Goal: Task Accomplishment & Management: Complete application form

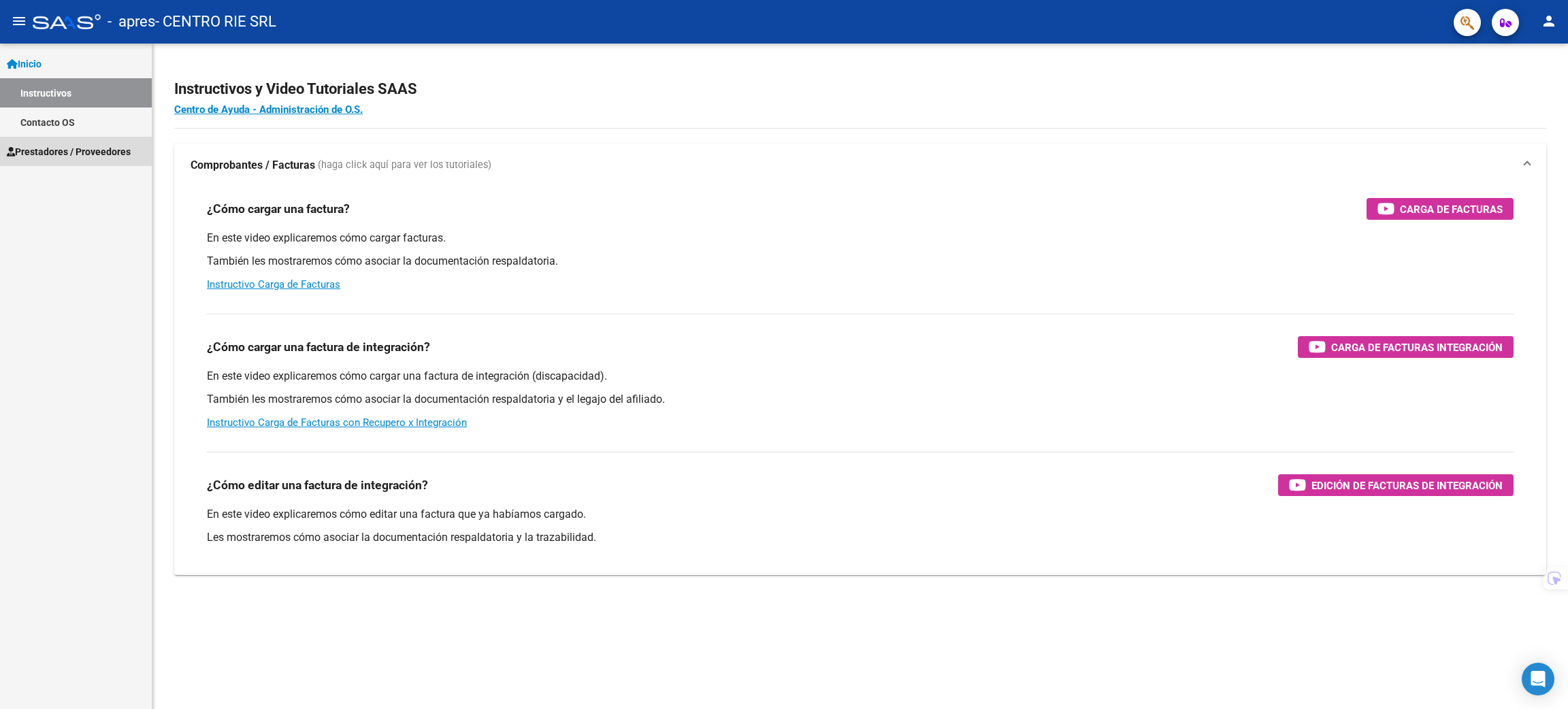
click at [71, 142] on link "Prestadores / Proveedores" at bounding box center [75, 151] width 151 height 29
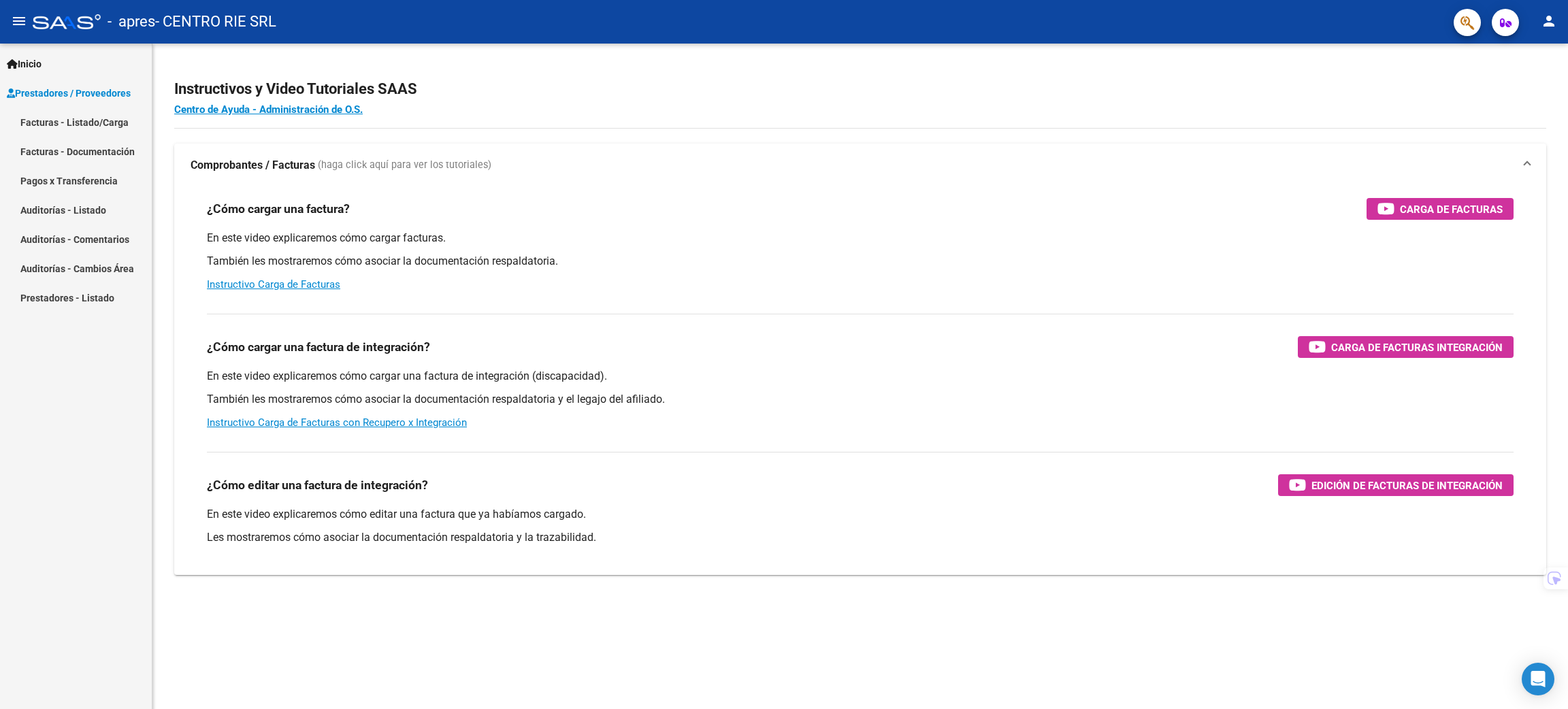
click at [86, 129] on link "Facturas - Listado/Carga" at bounding box center [75, 122] width 151 height 29
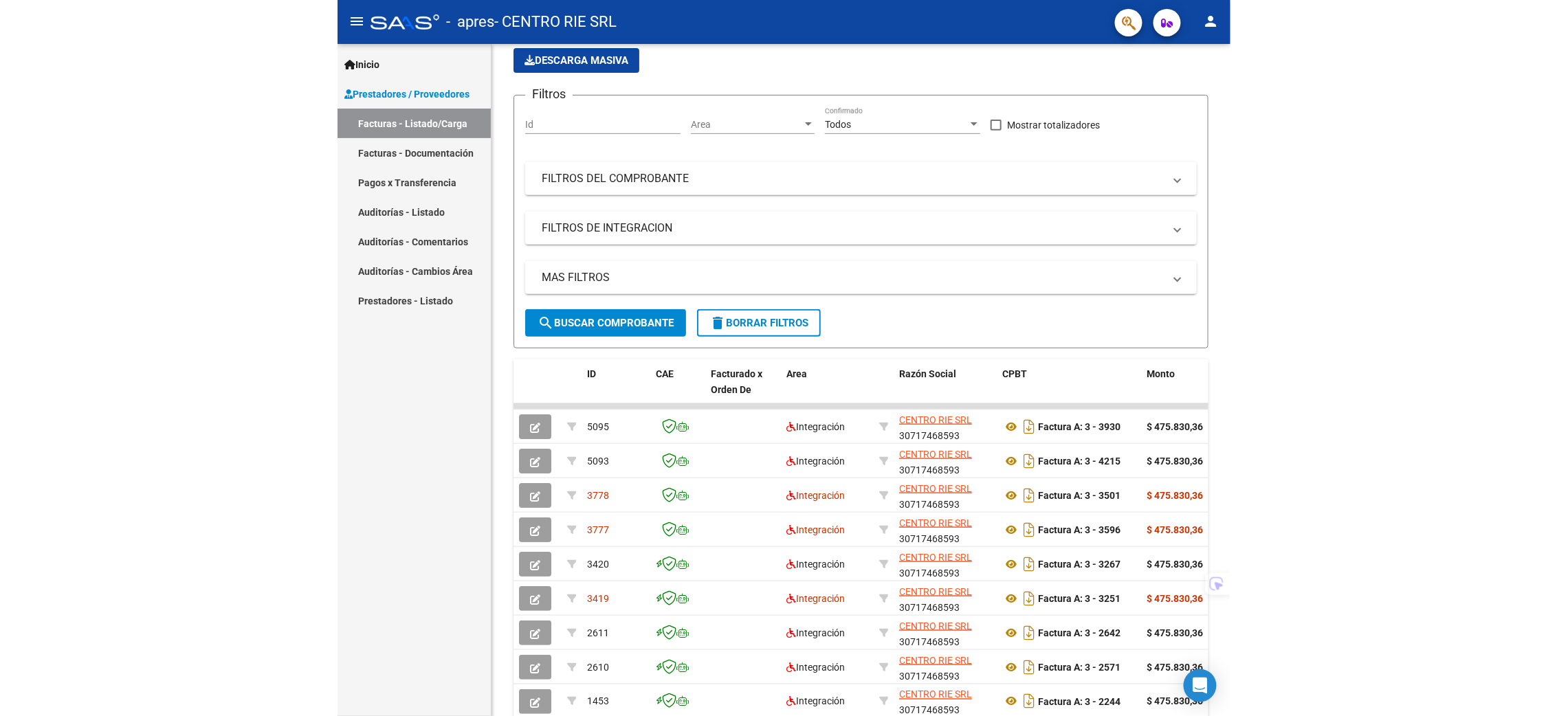
scroll to position [134, 0]
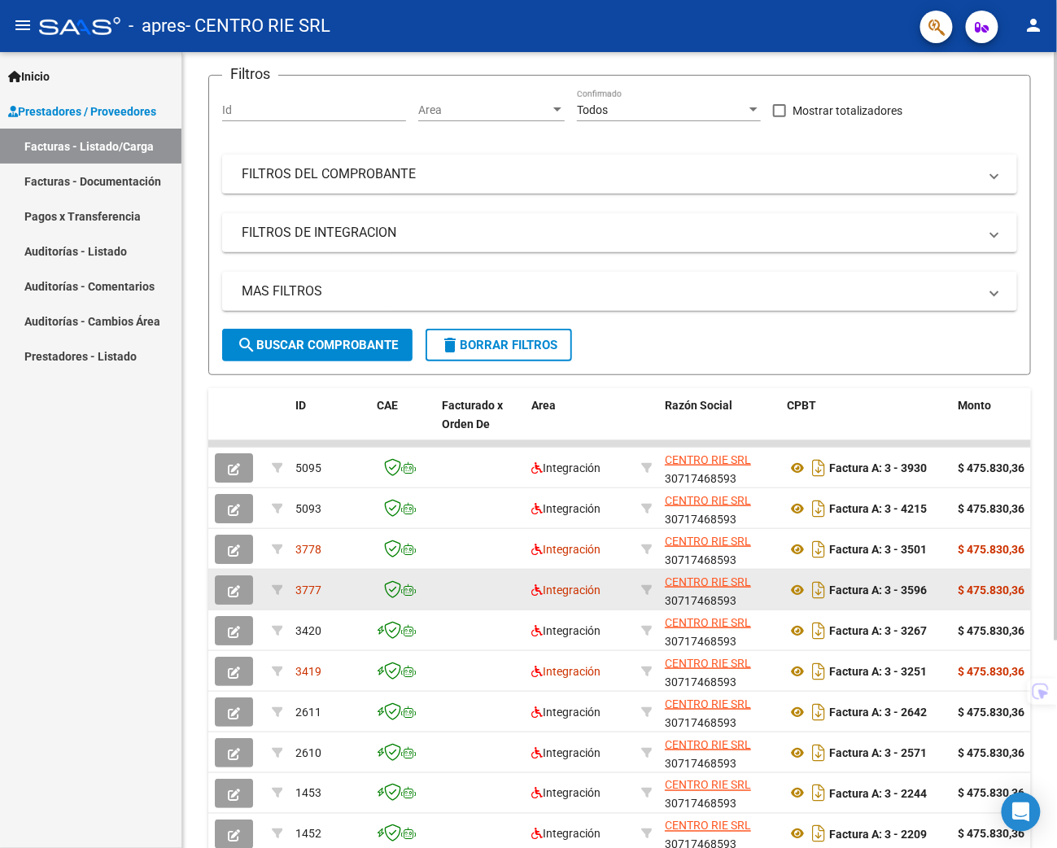
click at [229, 597] on button "button" at bounding box center [234, 589] width 38 height 29
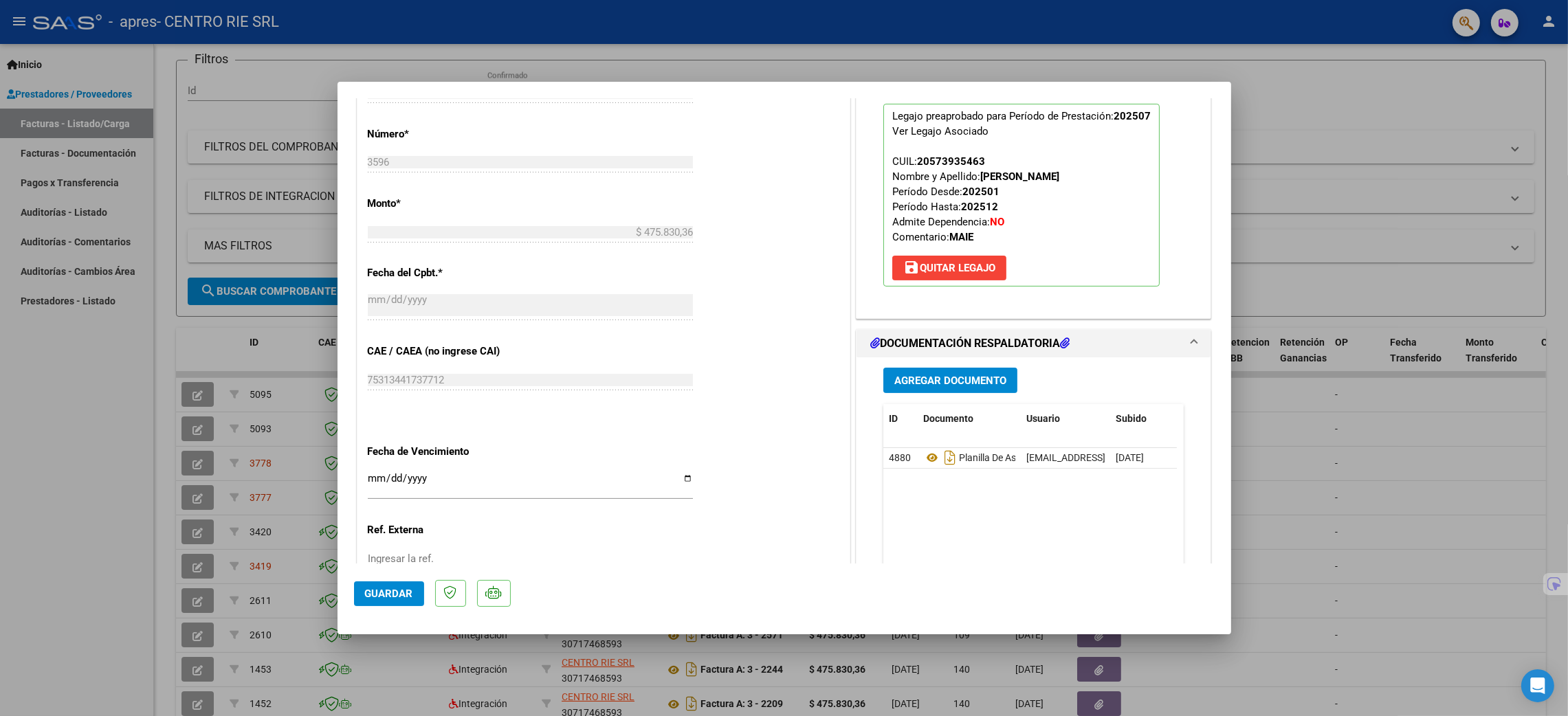
scroll to position [618, 0]
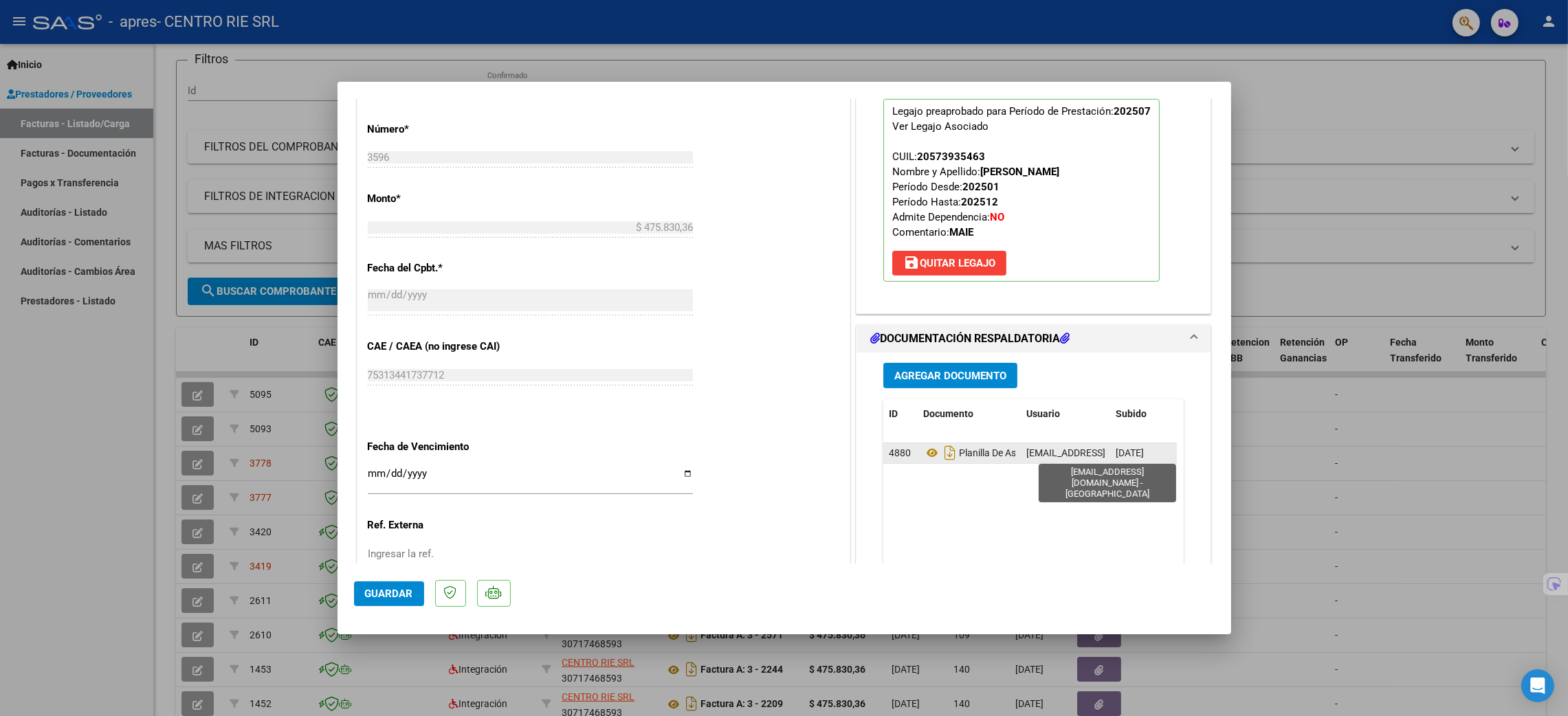
click at [1087, 451] on span "[EMAIL_ADDRESS][DOMAIN_NAME] - [GEOGRAPHIC_DATA]" at bounding box center [1152, 453] width 253 height 11
click at [961, 382] on button "Agregar Documento" at bounding box center [950, 376] width 134 height 25
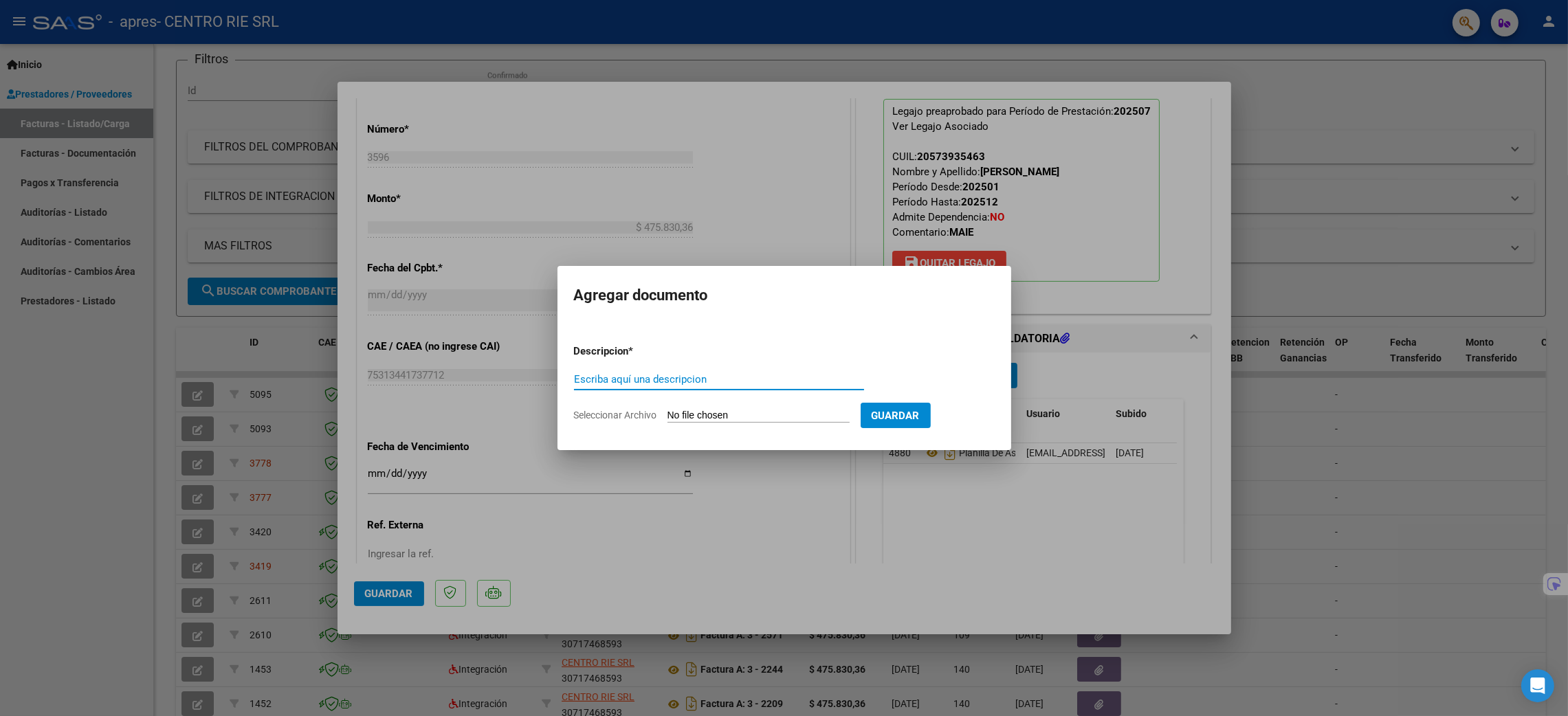
click at [770, 374] on input "Escriba aquí una descripcion" at bounding box center [718, 379] width 290 height 13
type input "P"
type input "Nueva Planilla de Asistencia"
click at [751, 415] on input "Seleccionar Archivo" at bounding box center [759, 415] width 182 height 13
type input "C:\fakepath\PA.pdf"
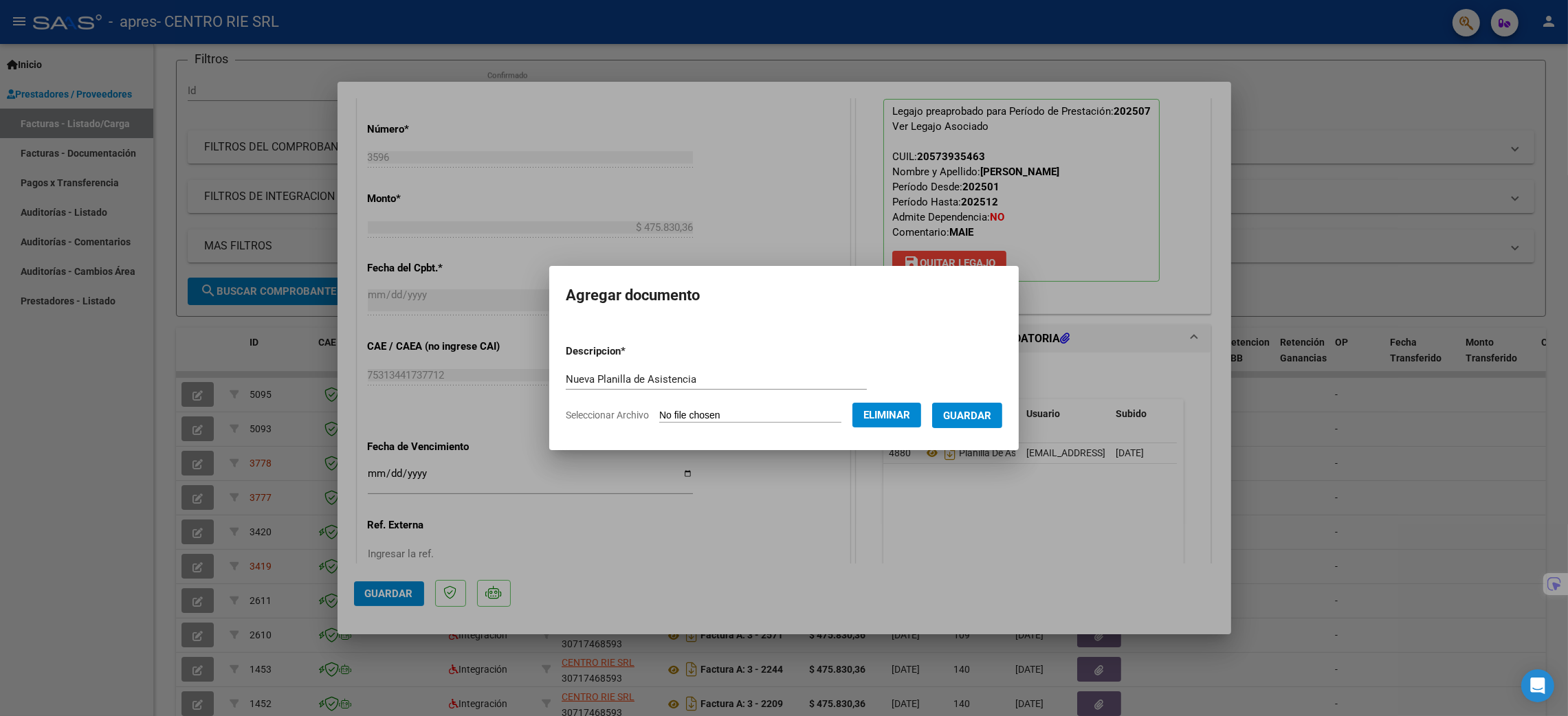
click at [991, 414] on span "Guardar" at bounding box center [966, 415] width 48 height 13
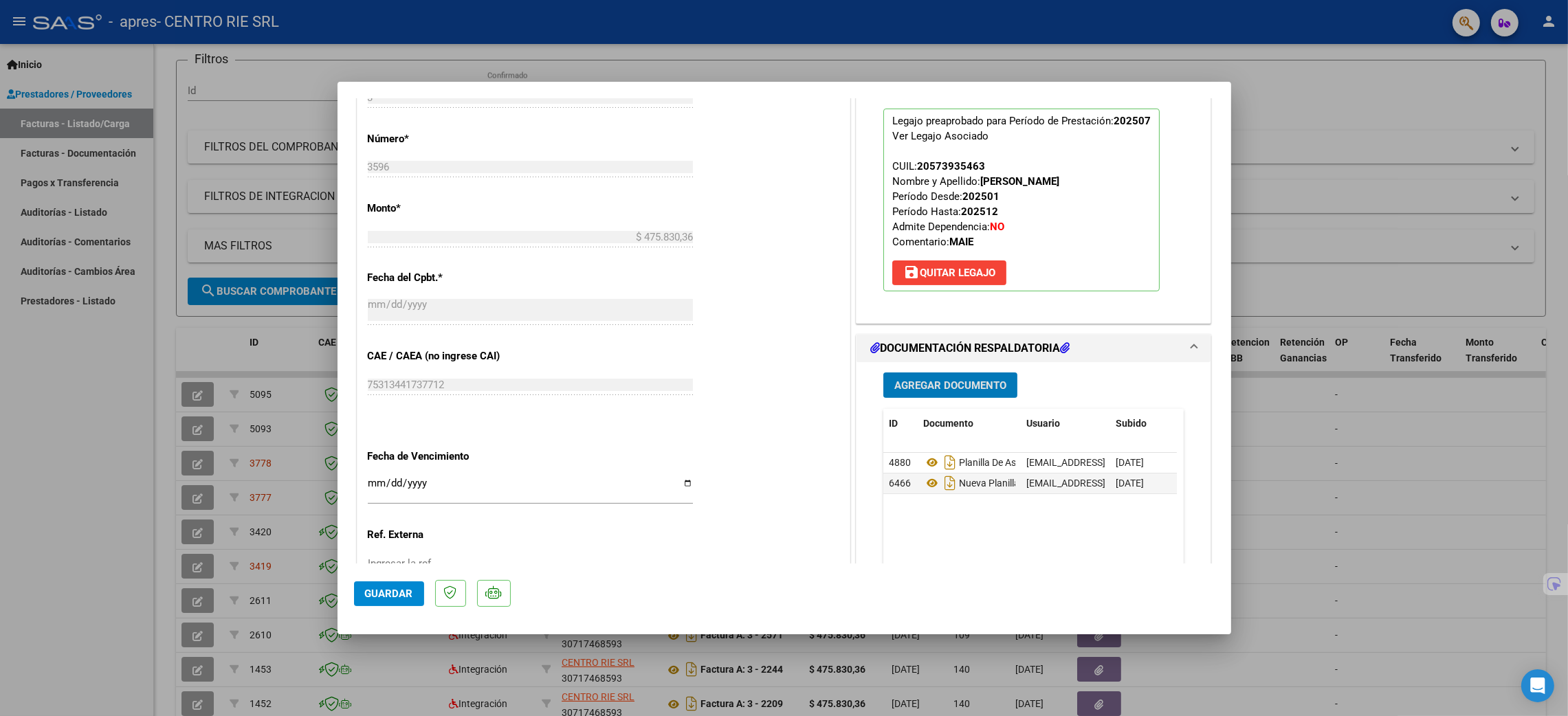
scroll to position [714, 0]
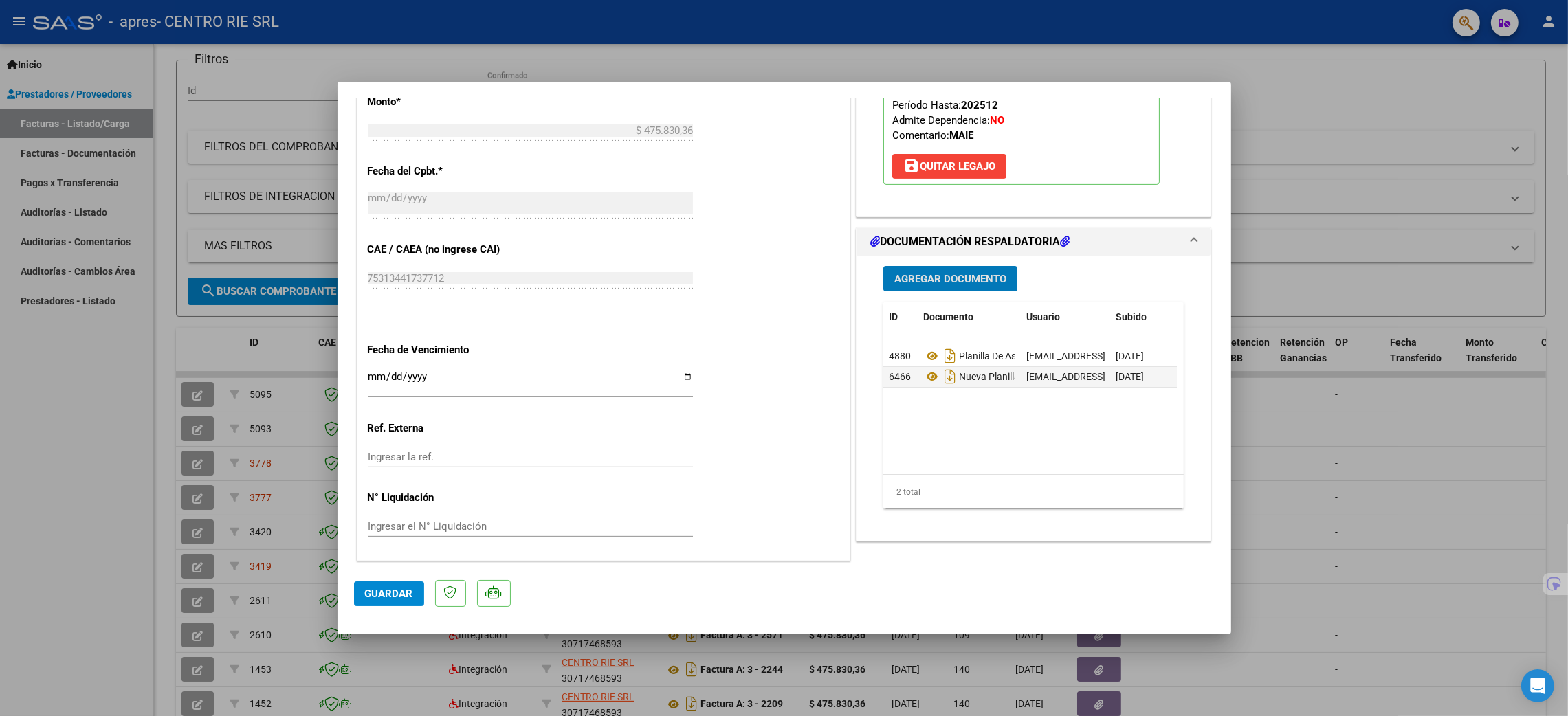
click at [397, 598] on span "Guardar" at bounding box center [389, 594] width 48 height 13
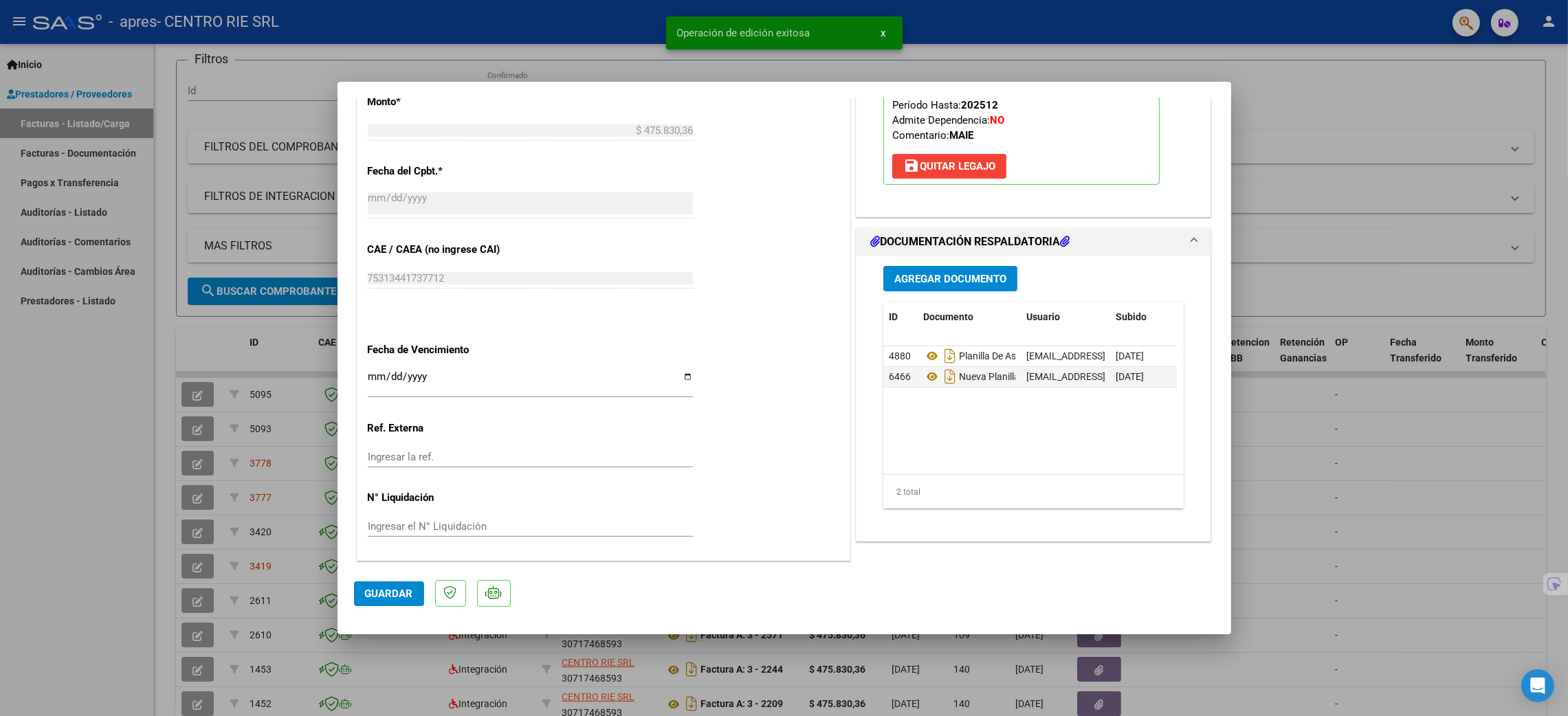
click at [120, 551] on div at bounding box center [784, 358] width 1568 height 716
type input "$ 0,00"
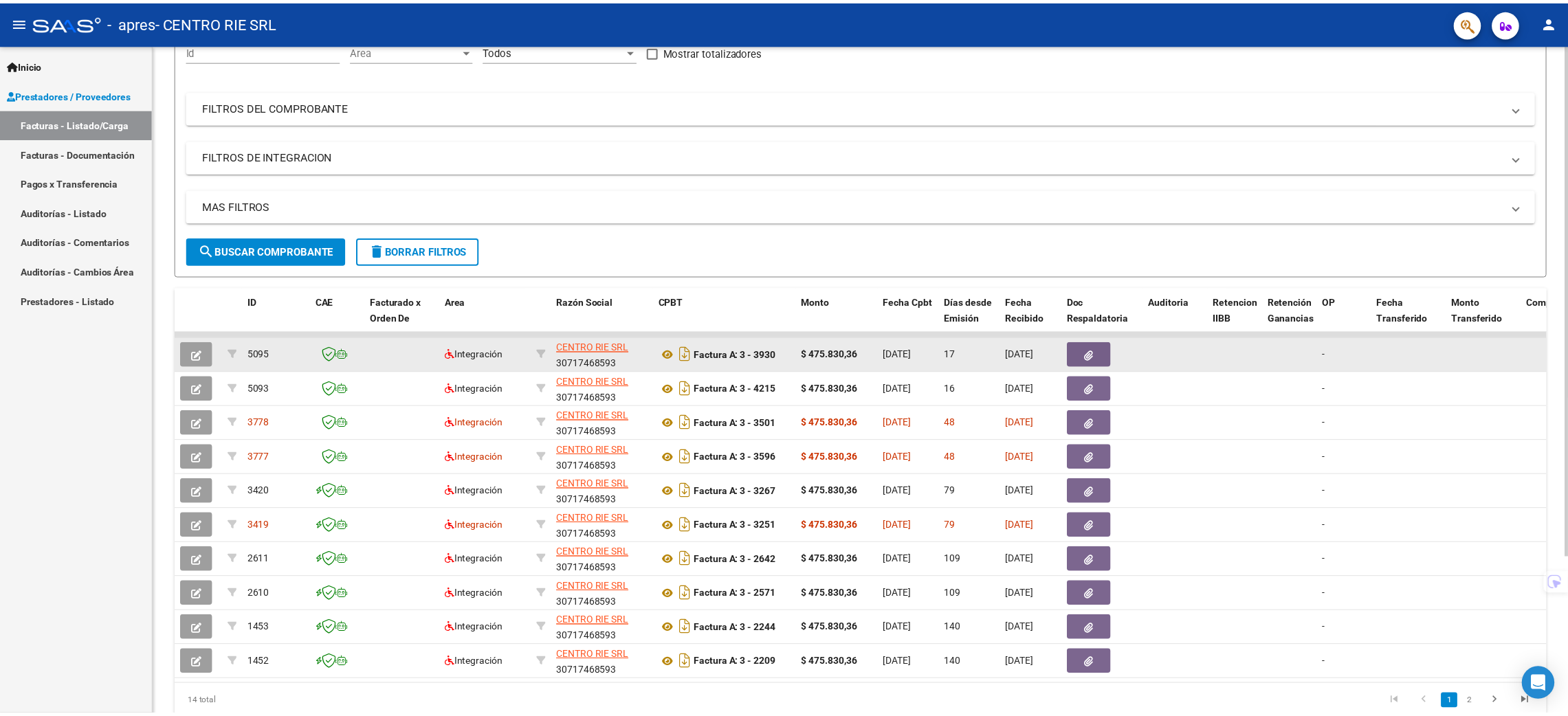
scroll to position [204, 0]
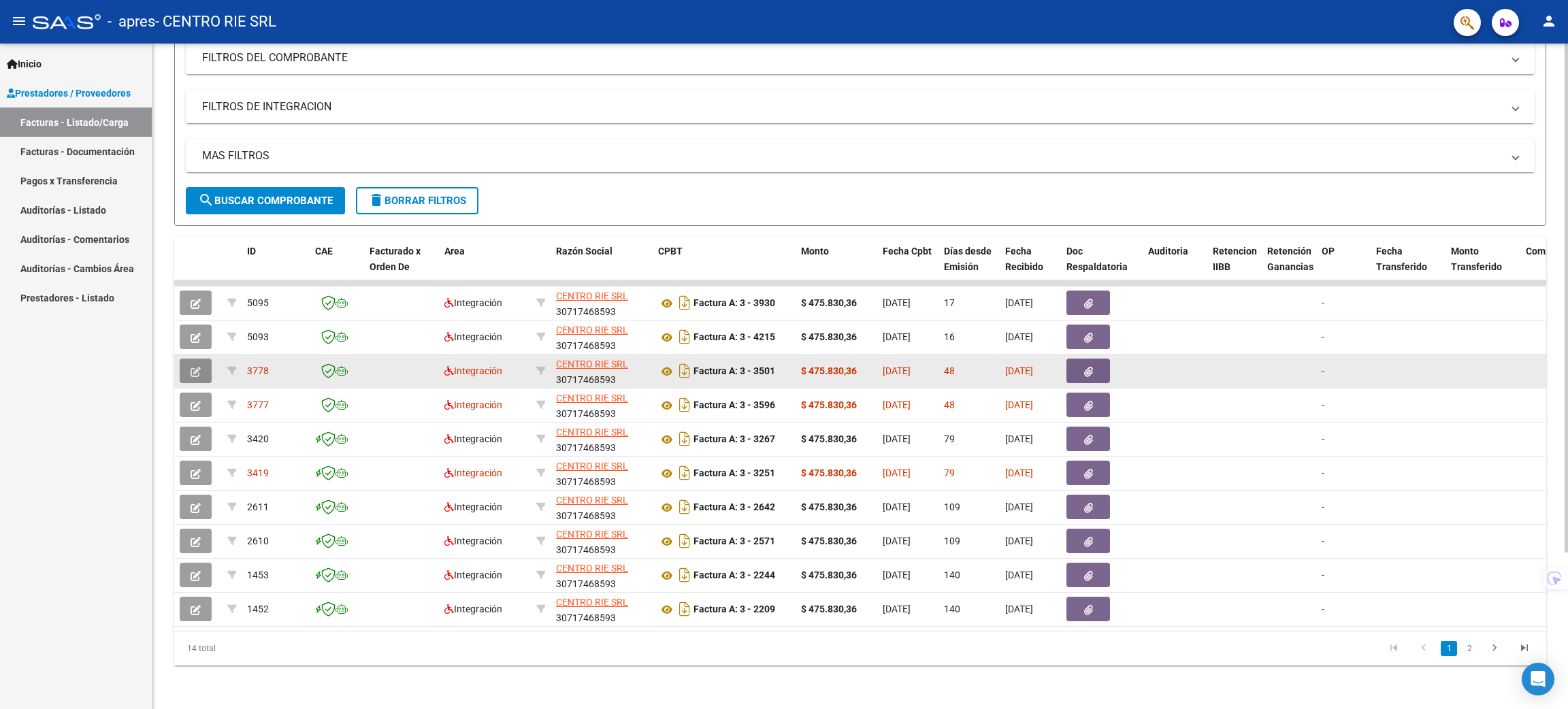
click at [205, 359] on button "button" at bounding box center [196, 370] width 32 height 24
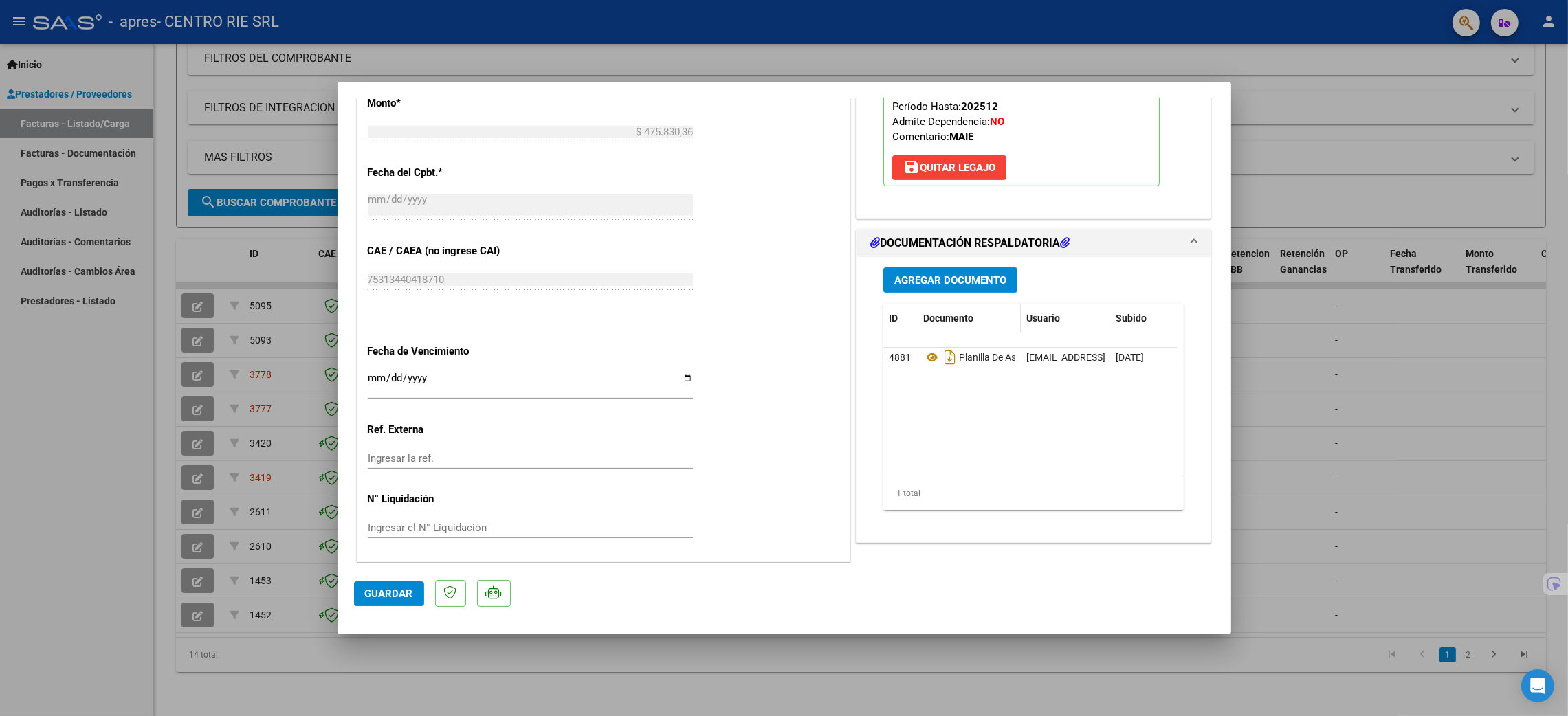
scroll to position [714, 0]
click at [956, 283] on span "Agregar Documento" at bounding box center [950, 279] width 112 height 13
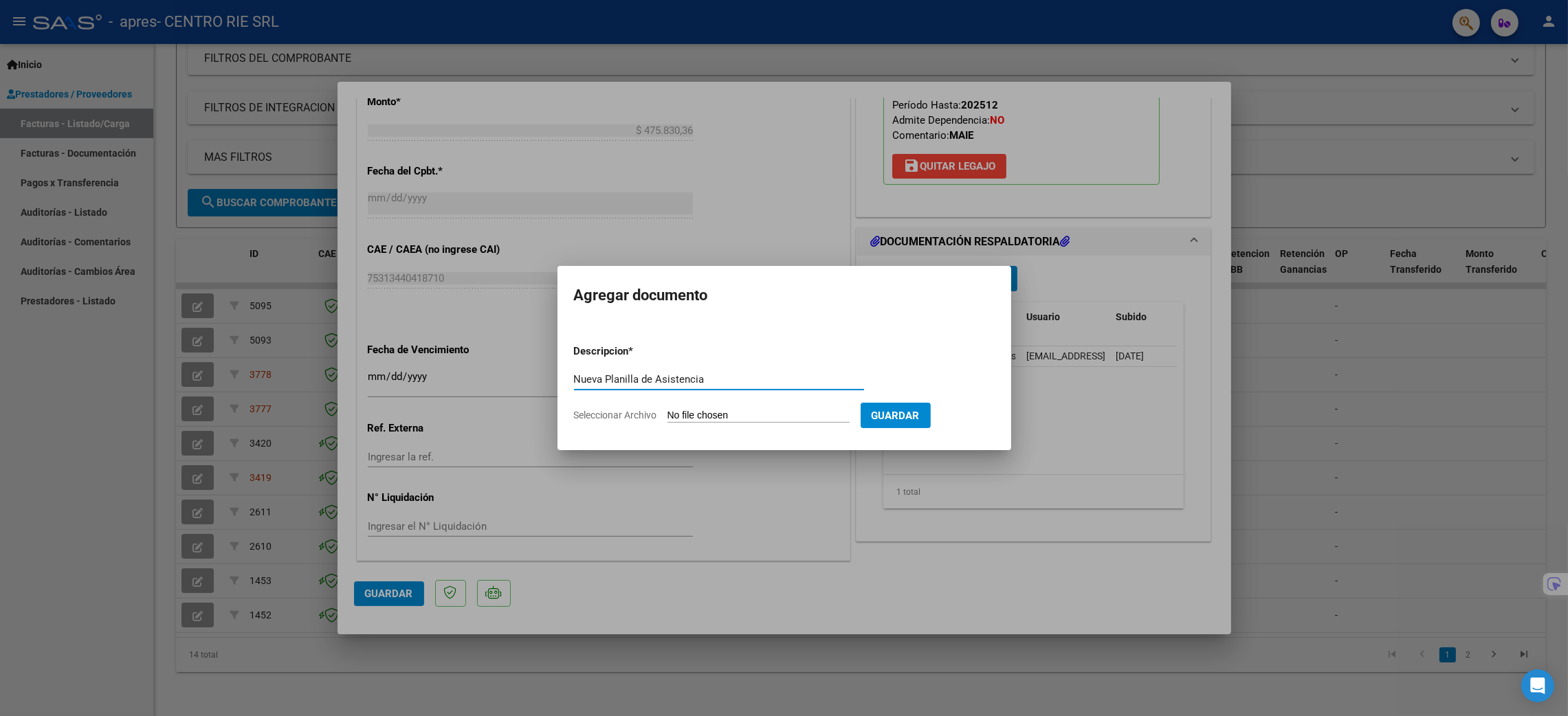
type input "Nueva Planilla de Asistencia"
click at [749, 404] on form "Descripcion * Nueva Planilla de Asistencia Escriba aquí una descripcion Selecci…" at bounding box center [784, 383] width 421 height 100
click at [755, 415] on input "Seleccionar Archivo" at bounding box center [759, 415] width 182 height 13
type input "C:\fakepath\PA.pdf"
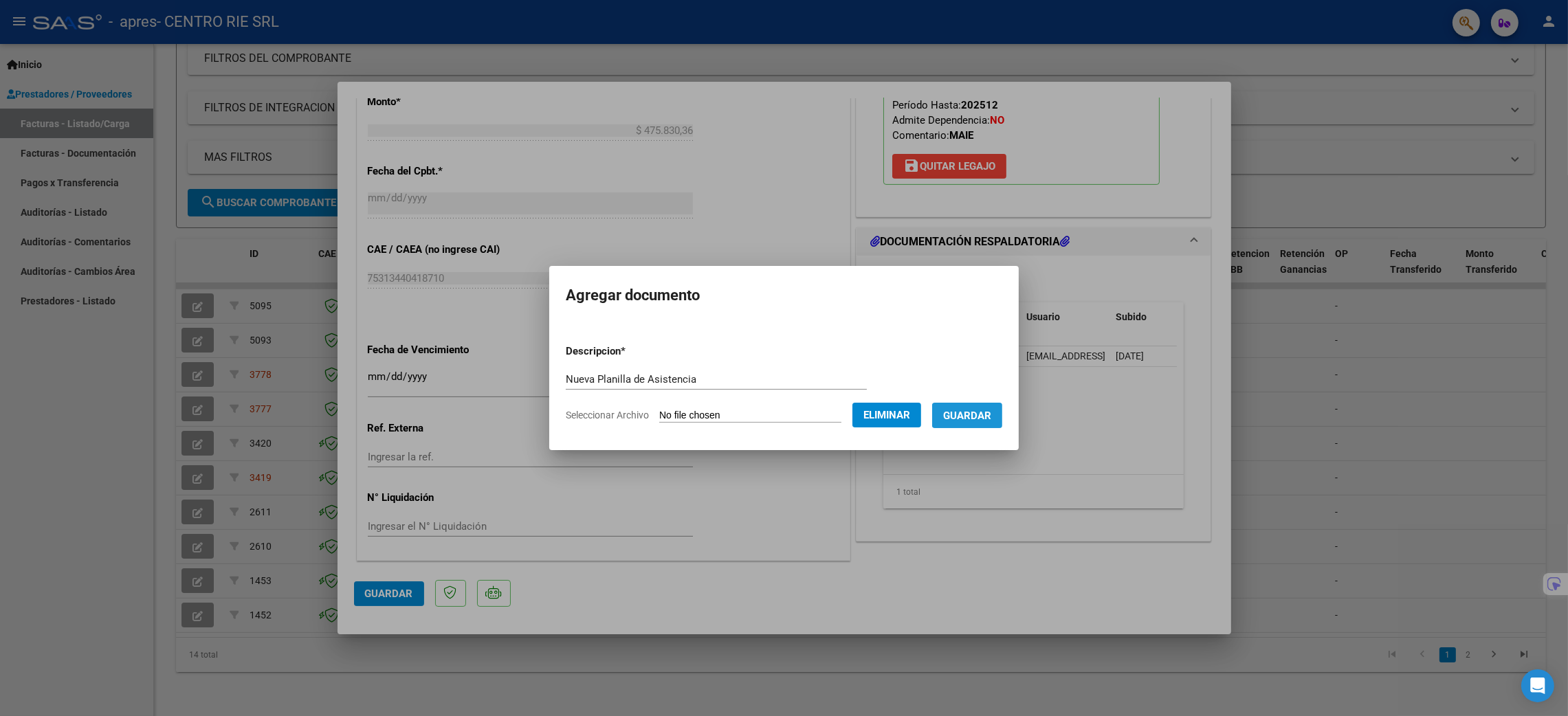
click at [988, 412] on span "Guardar" at bounding box center [966, 415] width 48 height 13
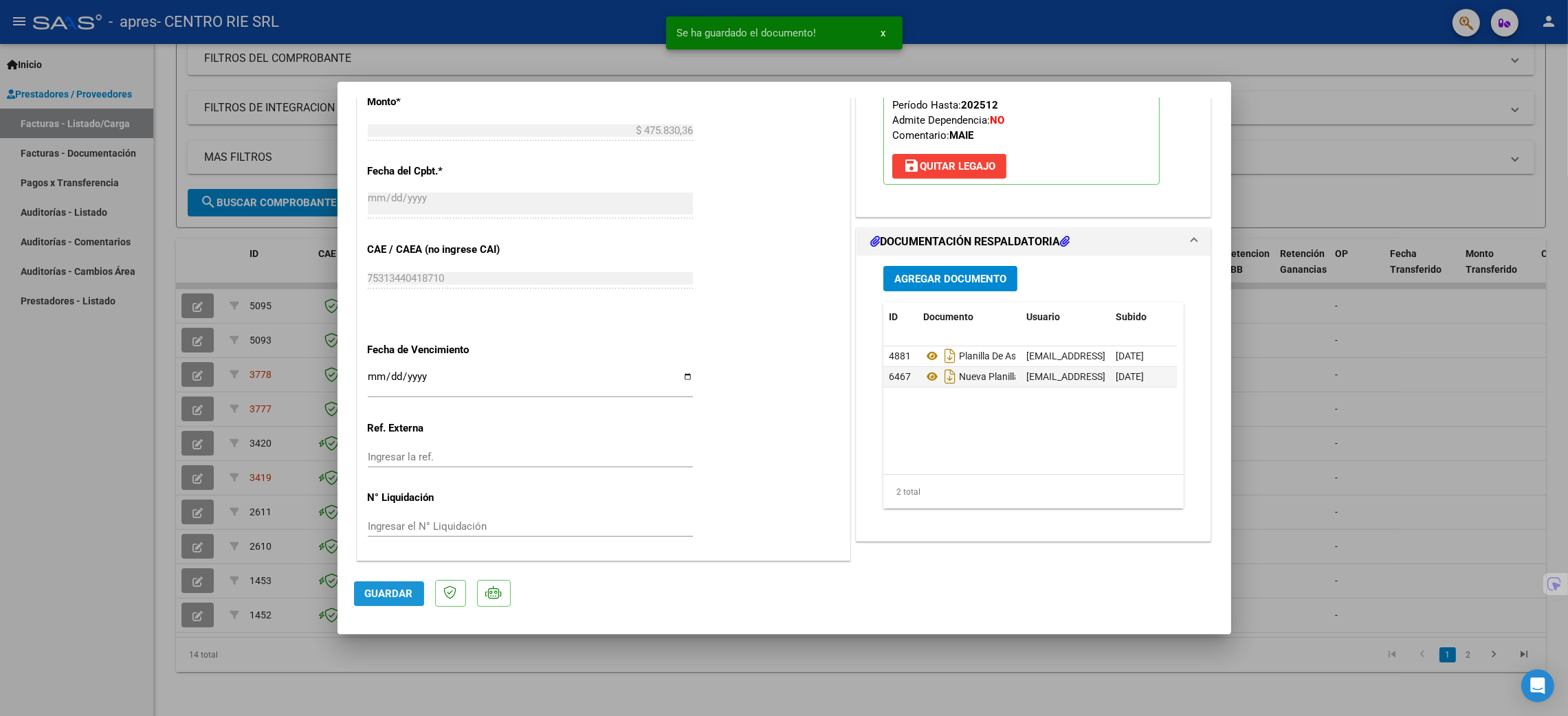
click at [409, 584] on button "Guardar" at bounding box center [389, 593] width 70 height 24
click at [1404, 361] on div at bounding box center [784, 358] width 1568 height 716
type input "$ 0,00"
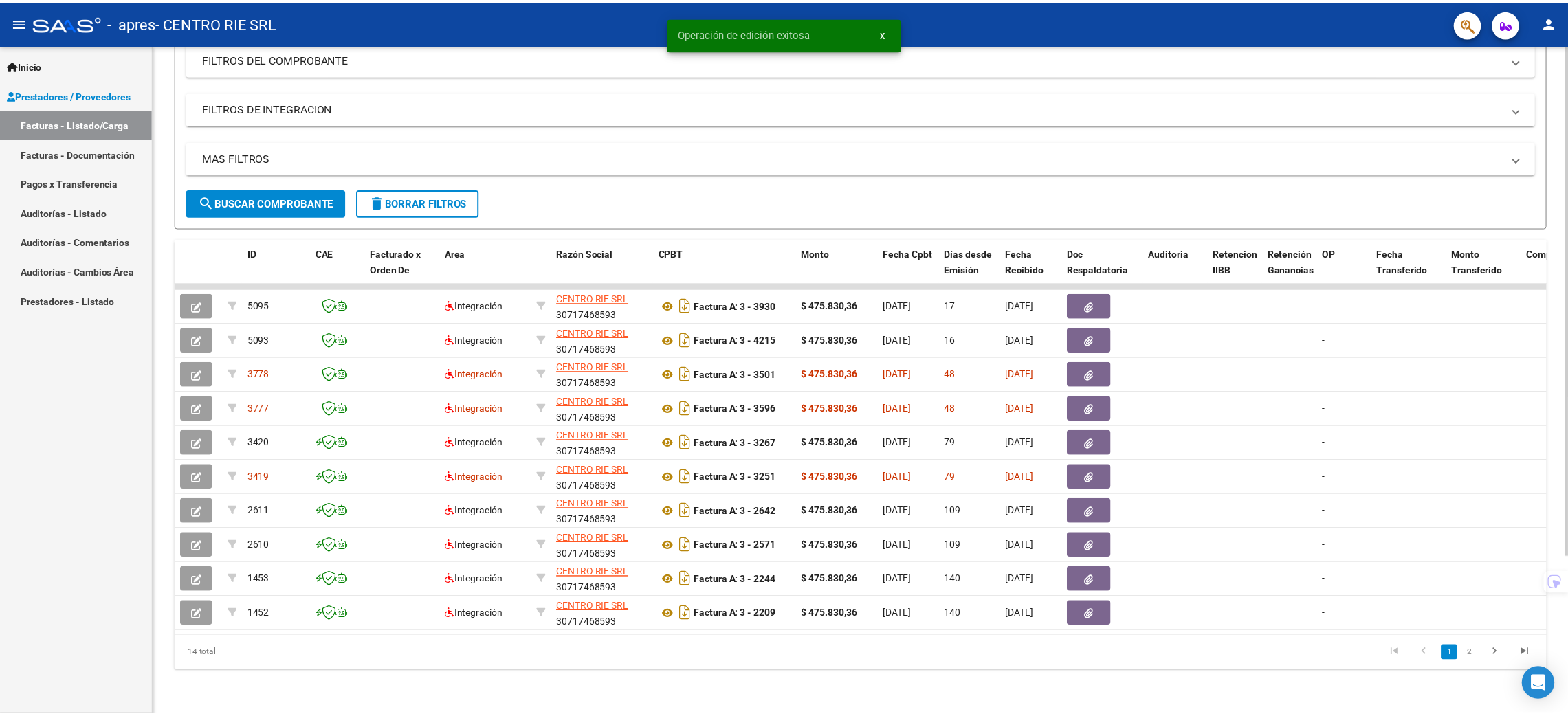
scroll to position [204, 0]
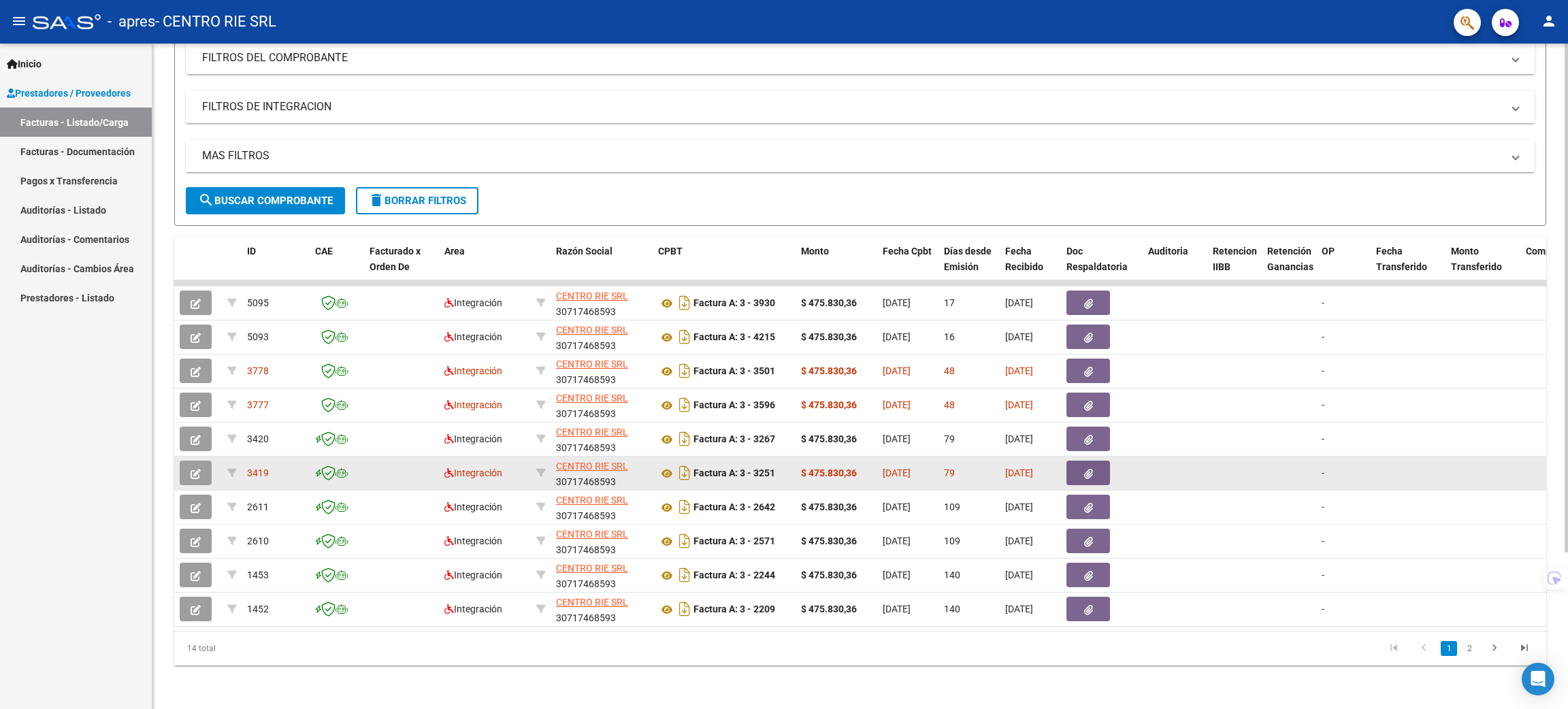
click at [210, 461] on button "button" at bounding box center [196, 472] width 32 height 24
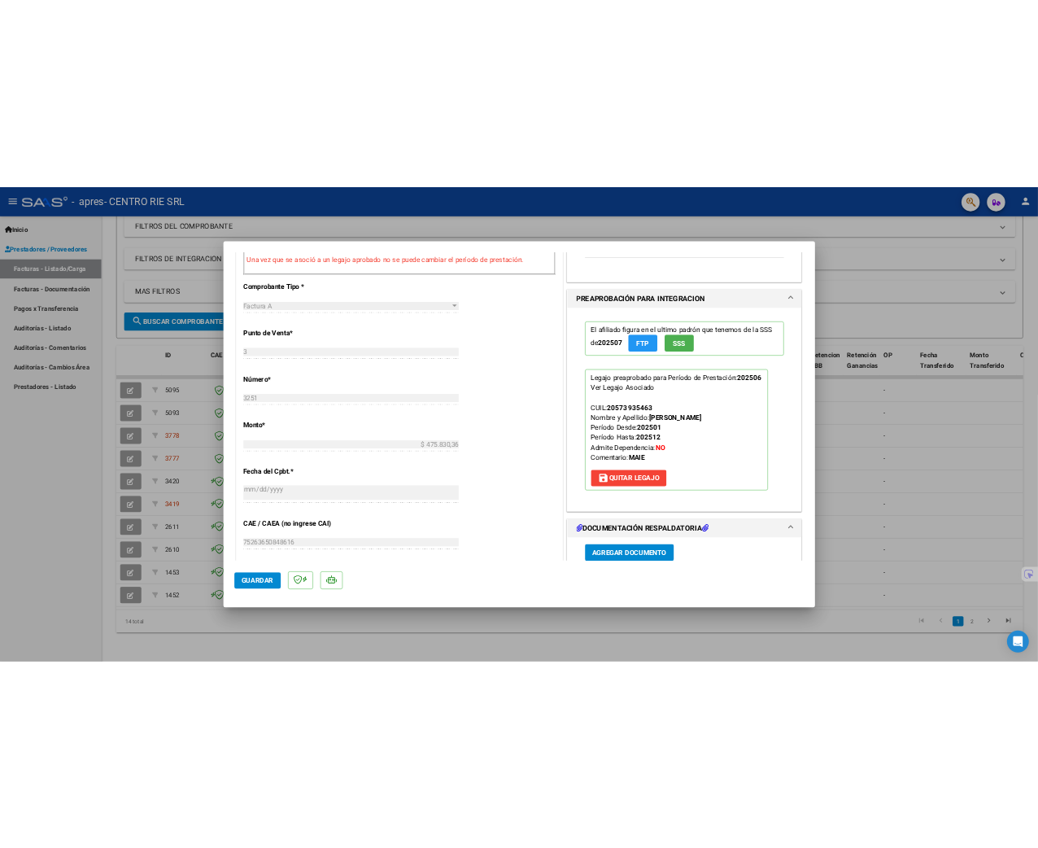
scroll to position [609, 0]
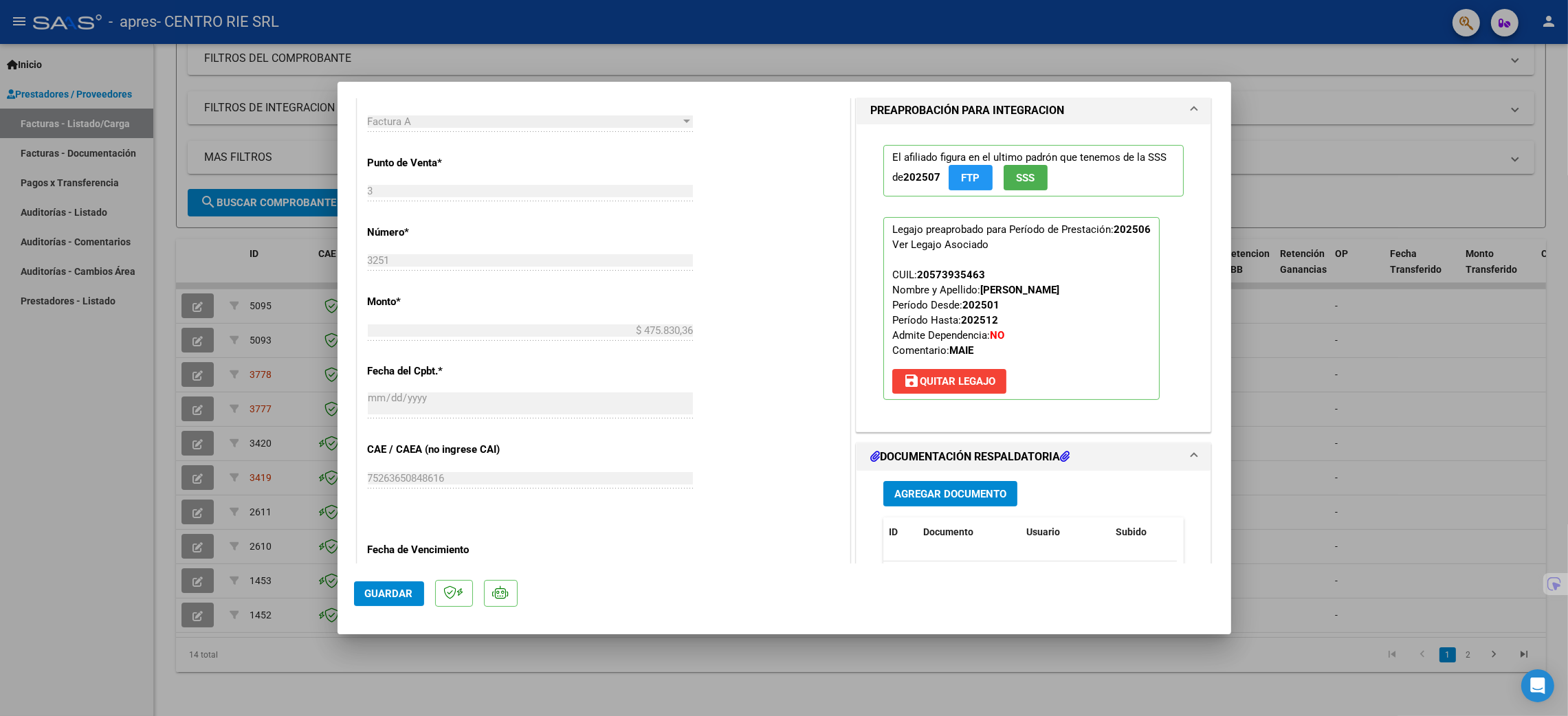
drag, startPoint x: 971, startPoint y: 275, endPoint x: 1036, endPoint y: 278, distance: 65.1
click at [1036, 278] on span "CUIL: 20573935463 Nombre y Apellido: [PERSON_NAME] Desde: 202501 Período Hasta:…" at bounding box center [976, 312] width 167 height 88
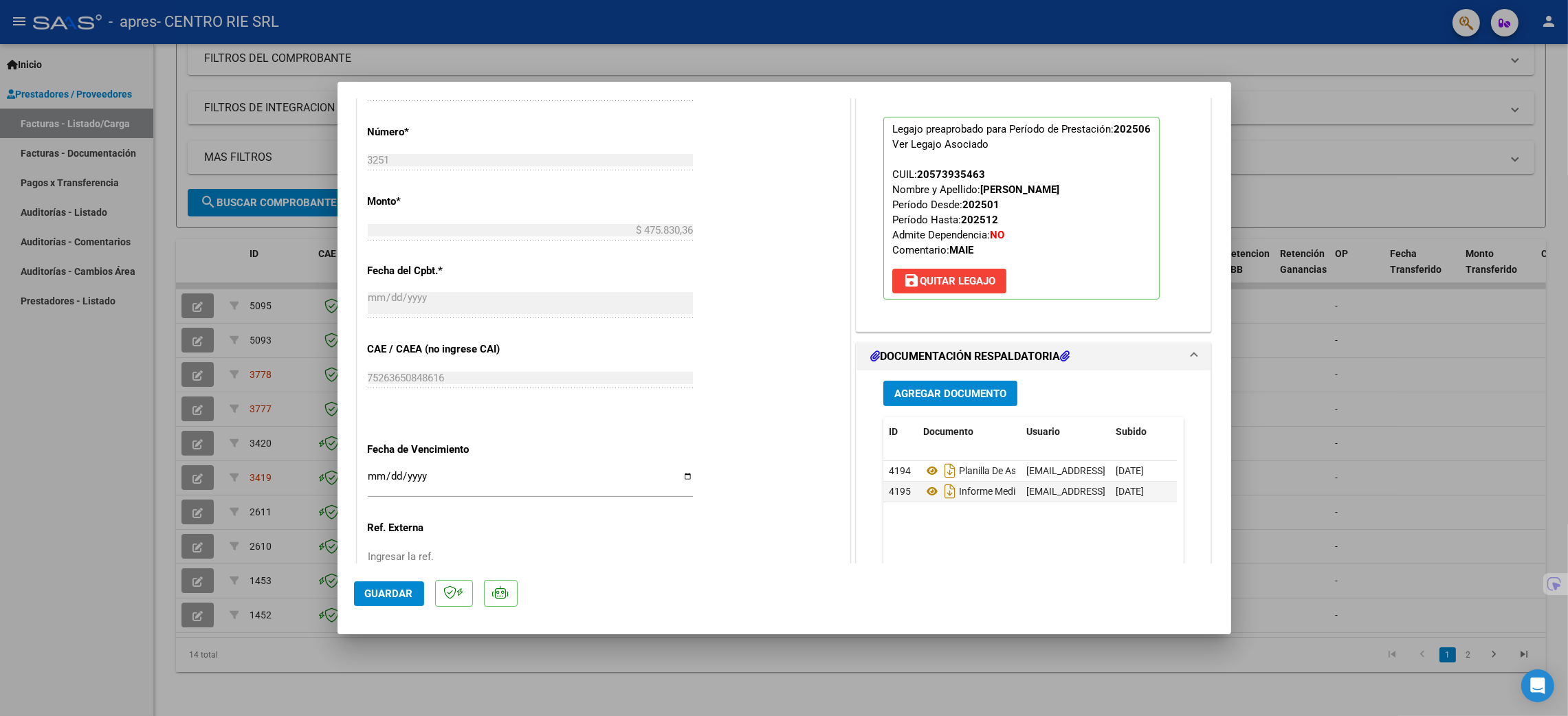
scroll to position [618, 0]
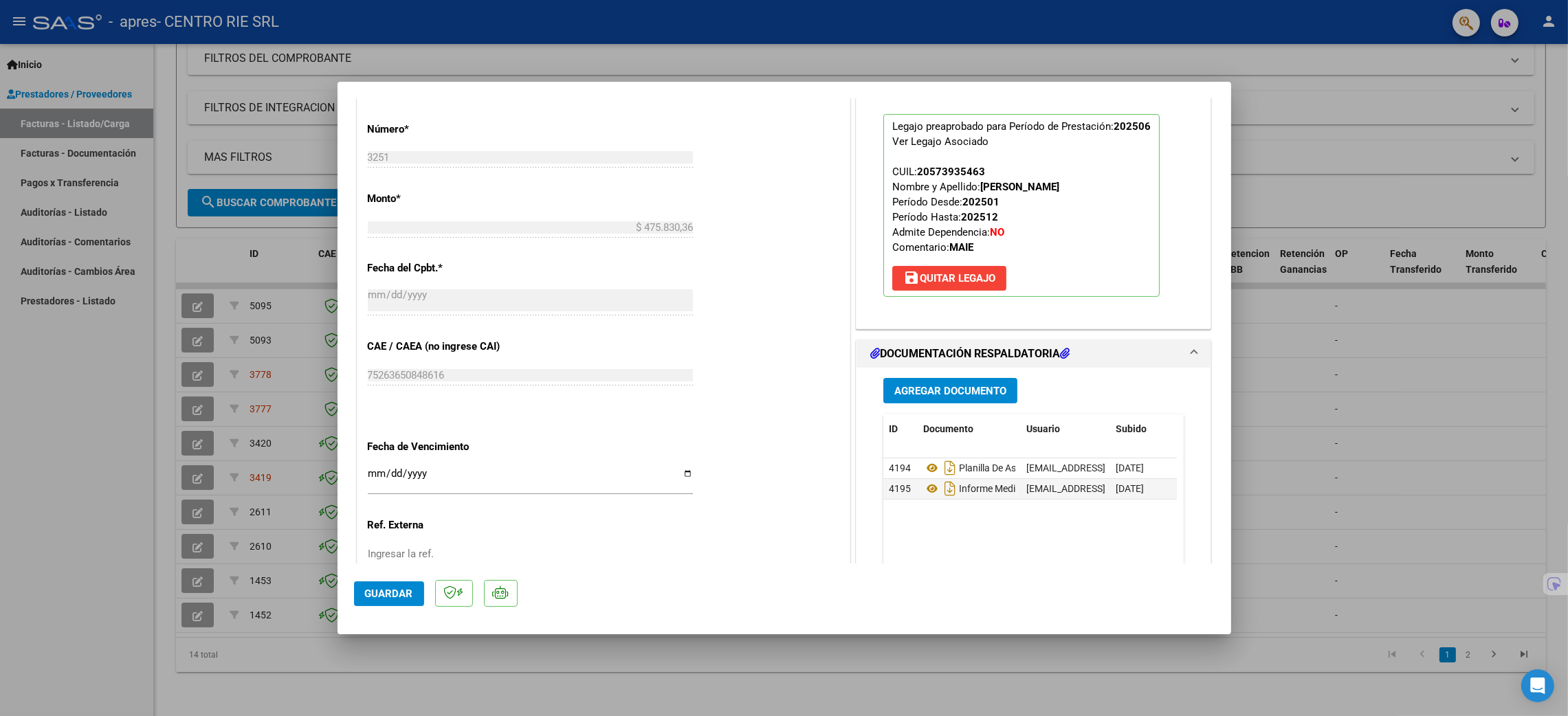
click at [932, 385] on span "Agregar Documento" at bounding box center [950, 391] width 112 height 13
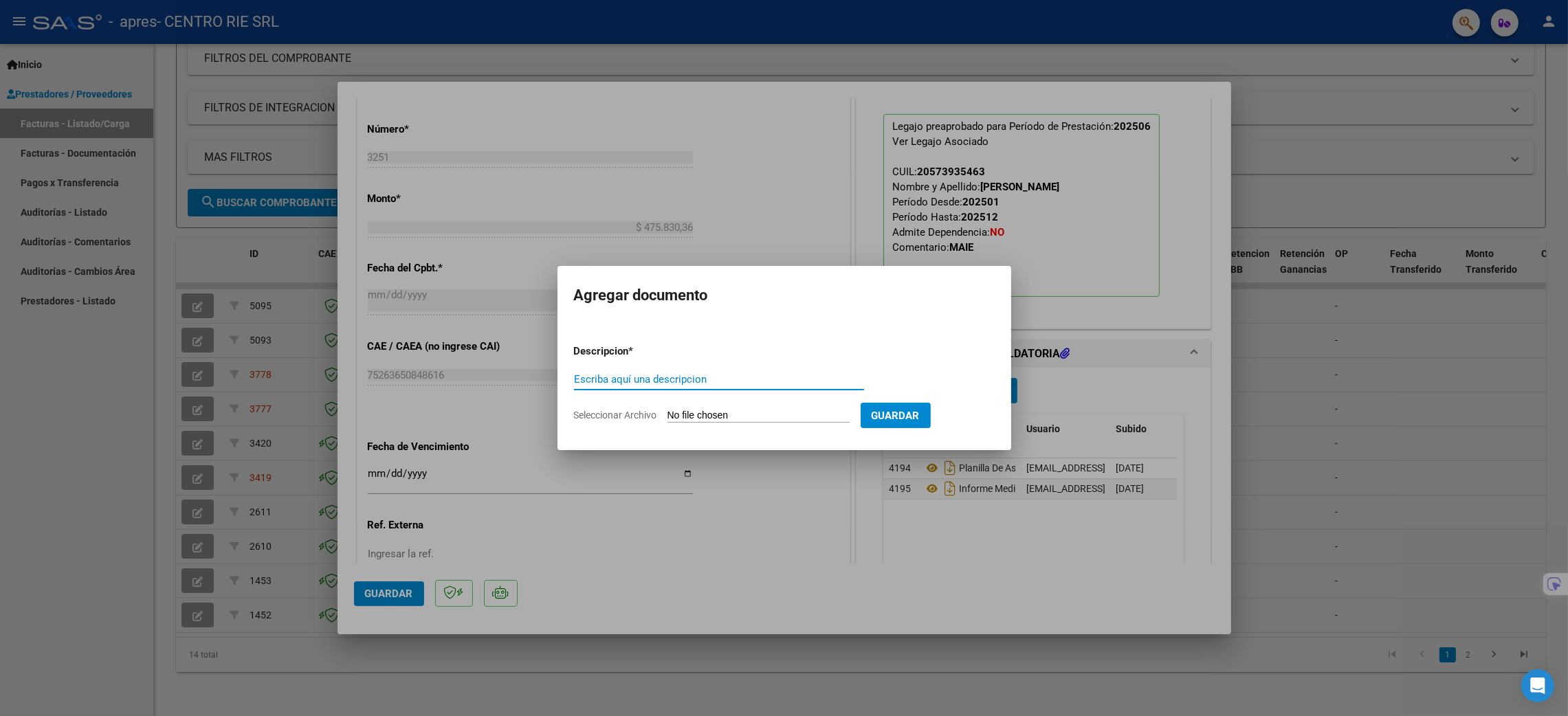
click at [742, 385] on input "Escriba aquí una descripcion" at bounding box center [718, 379] width 290 height 13
type input "Nueva Planilla de Asistencia"
click at [743, 410] on input "Seleccionar Archivo" at bounding box center [759, 415] width 182 height 13
type input "C:\fakepath\PA.pdf"
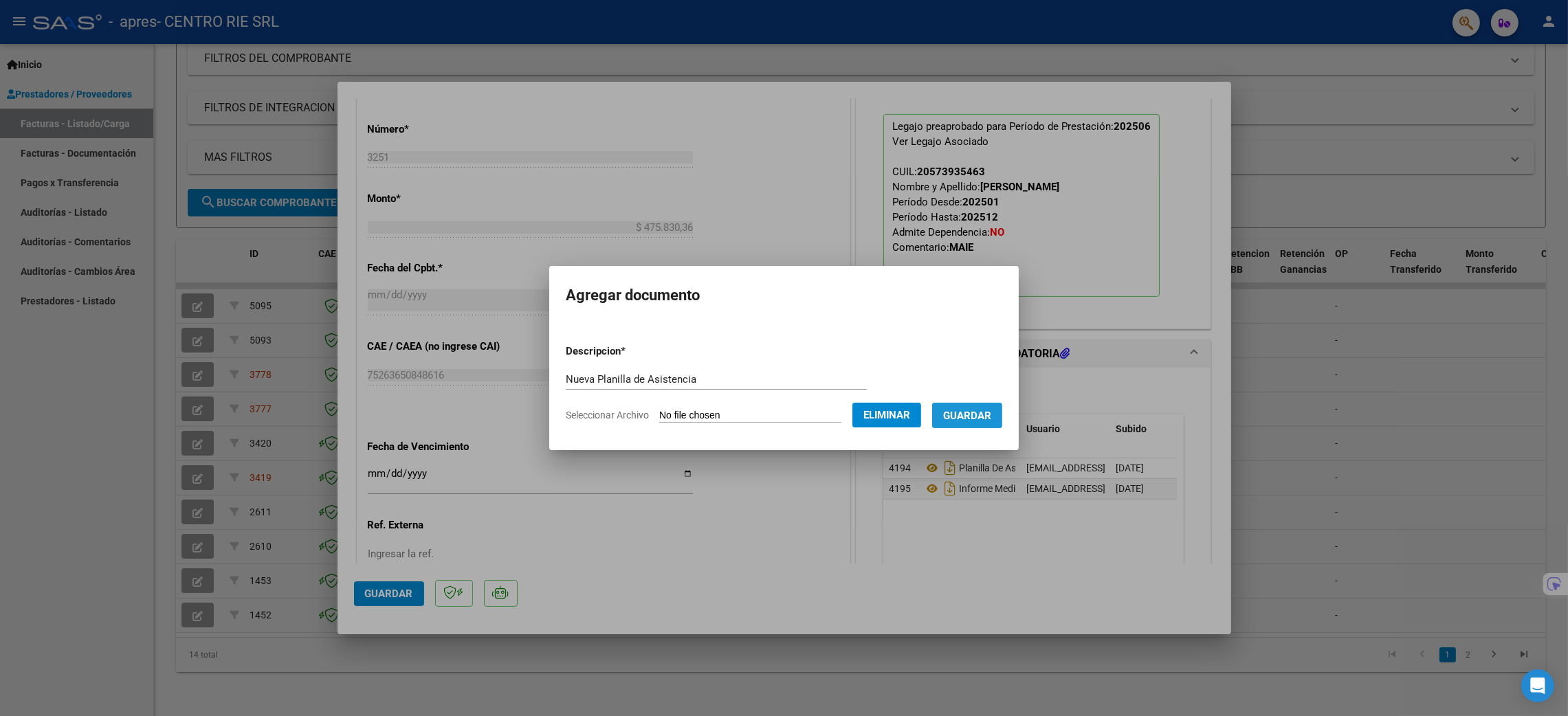
click at [980, 411] on span "Guardar" at bounding box center [966, 415] width 48 height 13
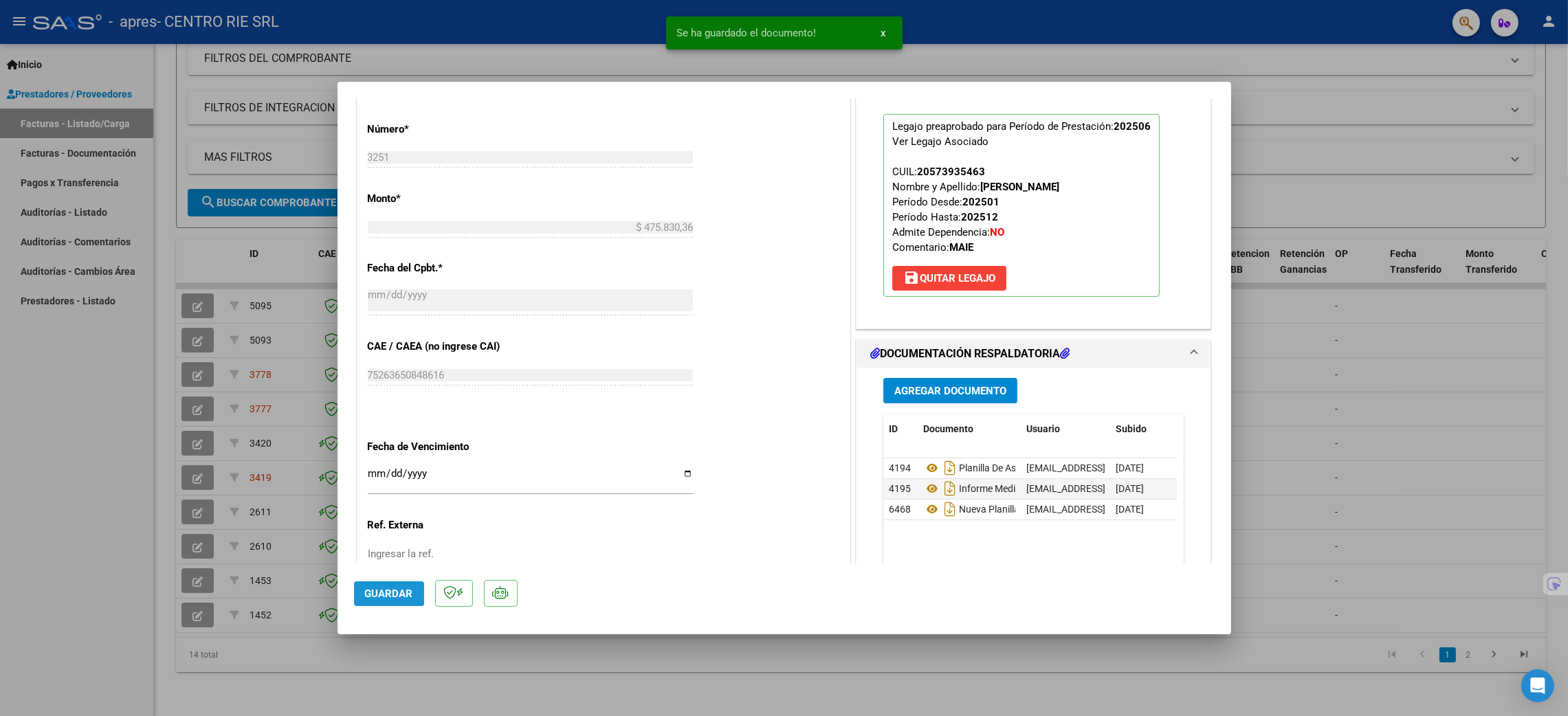
click at [378, 594] on span "Guardar" at bounding box center [389, 594] width 48 height 13
click at [89, 522] on div at bounding box center [784, 358] width 1568 height 716
type input "$ 0,00"
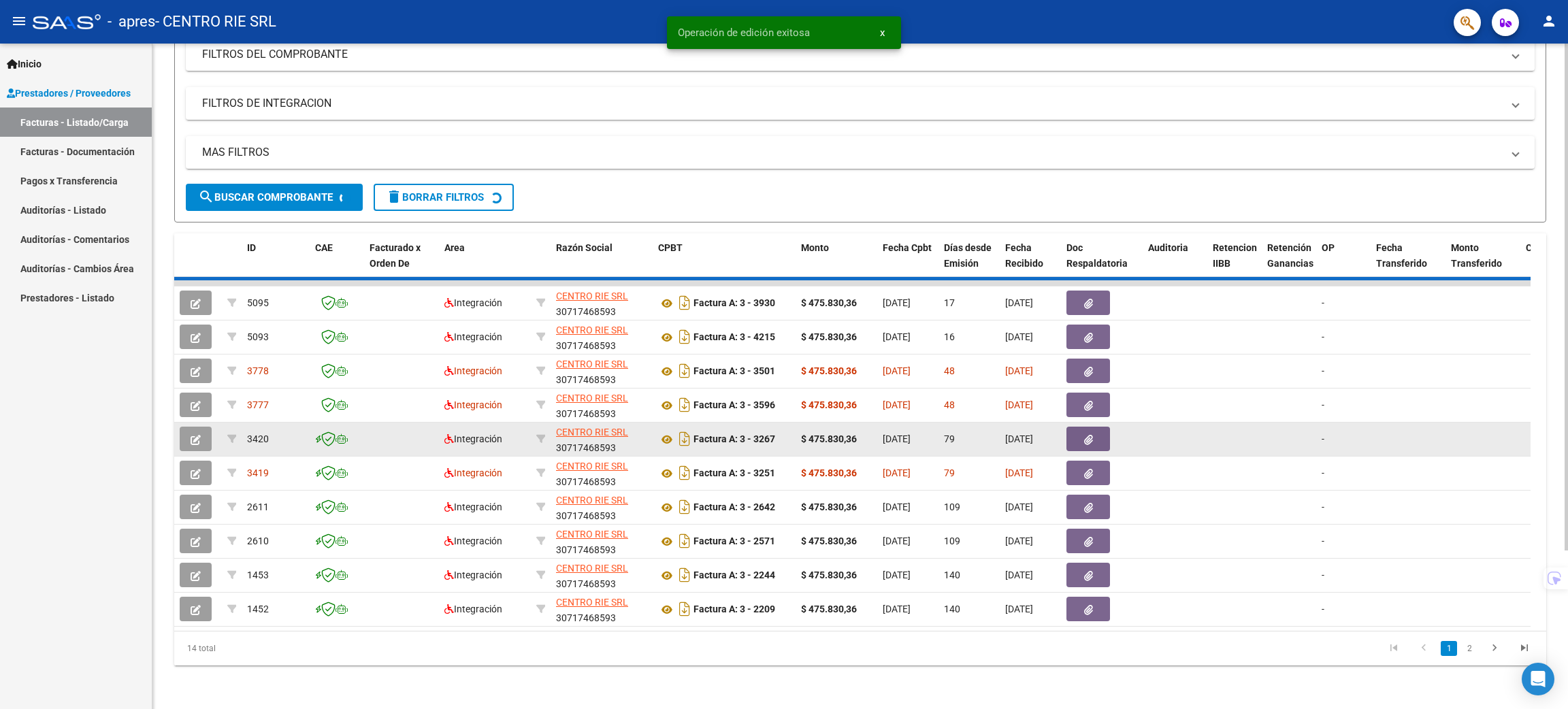
scroll to position [202, 0]
